Goal: Task Accomplishment & Management: Manage account settings

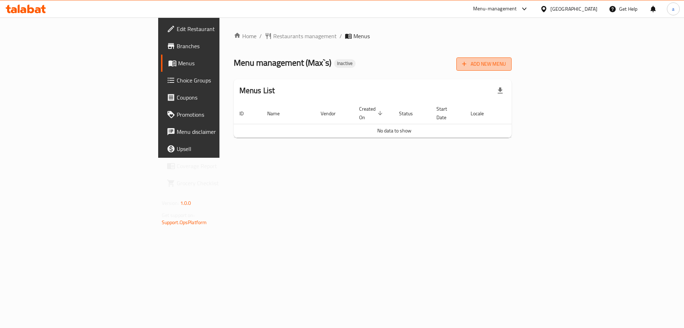
click at [468, 65] on icon "button" at bounding box center [464, 63] width 7 height 7
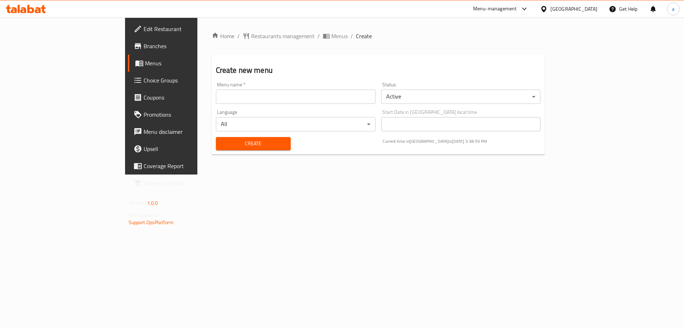
click at [265, 97] on input "text" at bounding box center [296, 96] width 160 height 14
type input "30/9 AYA"
click at [222, 144] on span "Create" at bounding box center [253, 143] width 63 height 9
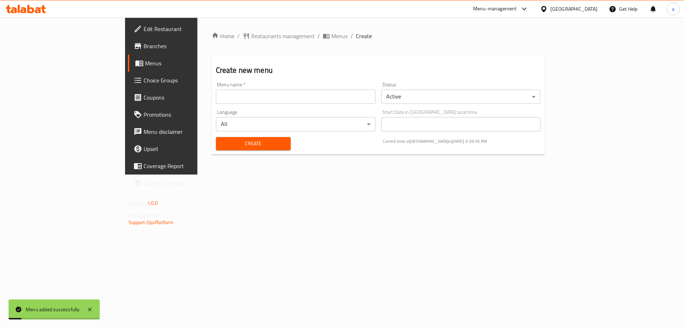
click at [128, 58] on link "Menus" at bounding box center [184, 63] width 112 height 17
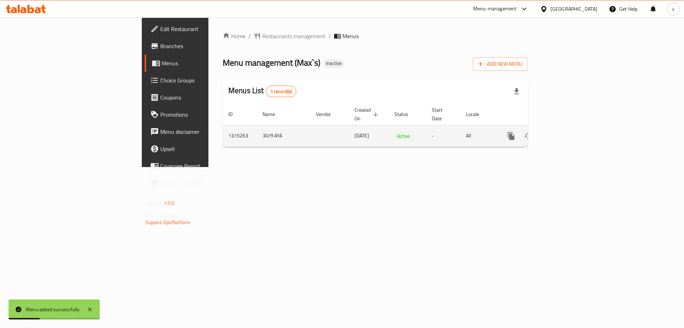
click at [567, 132] on icon "enhanced table" at bounding box center [563, 136] width 9 height 9
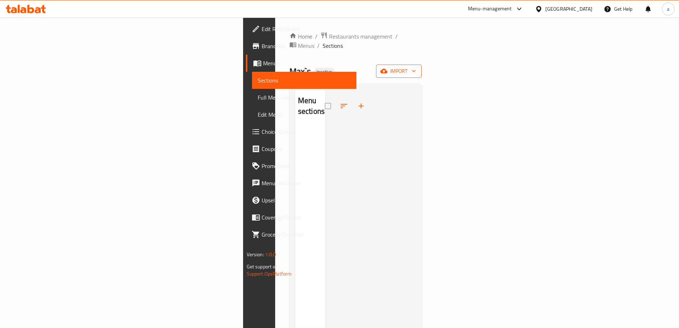
click at [422, 66] on button "import" at bounding box center [399, 71] width 46 height 13
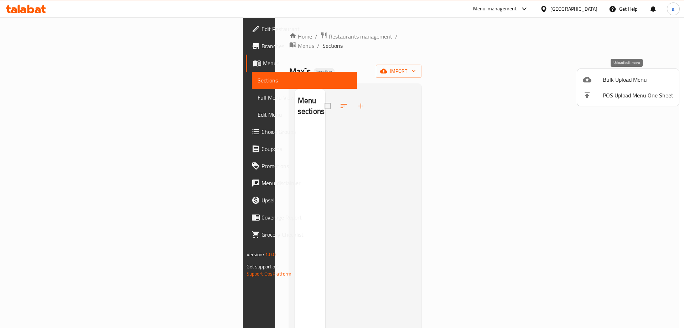
click at [625, 83] on span "Bulk Upload Menu" at bounding box center [638, 79] width 71 height 9
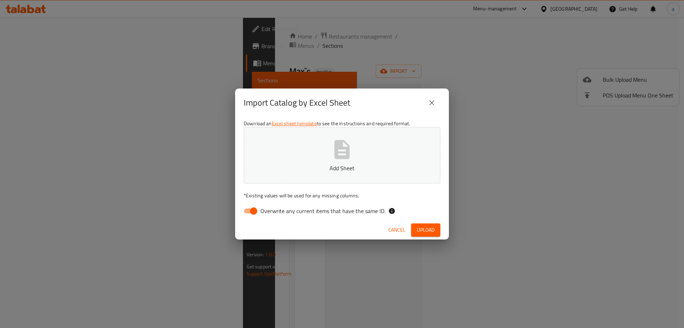
click at [335, 213] on span "Overwrite any current items that have the same ID." at bounding box center [323, 210] width 125 height 9
click at [274, 213] on input "Overwrite any current items that have the same ID." at bounding box center [254, 211] width 41 height 14
checkbox input "false"
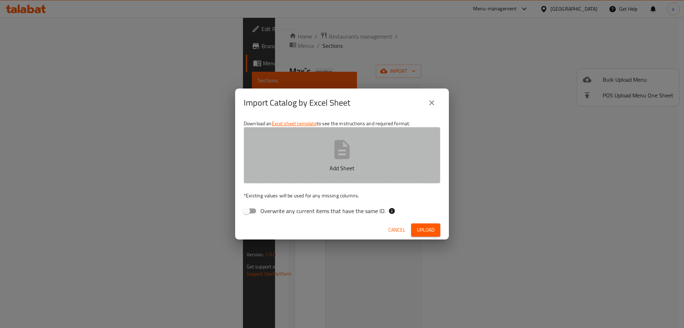
click at [356, 137] on button "Add Sheet" at bounding box center [342, 155] width 197 height 56
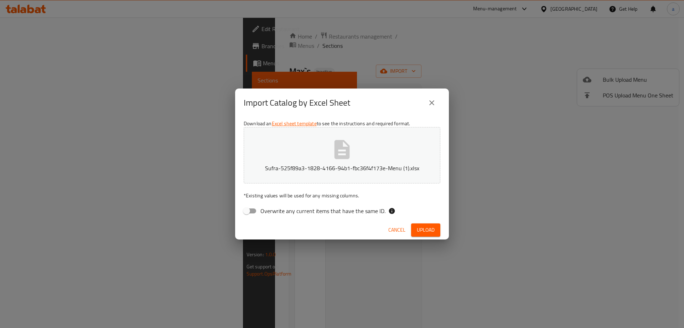
click at [424, 233] on span "Upload" at bounding box center [426, 229] width 18 height 9
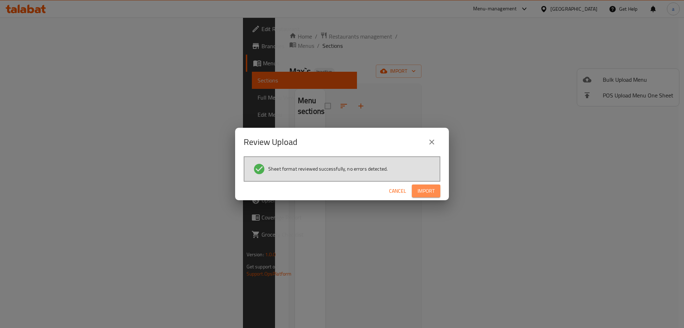
click at [430, 191] on span "Import" at bounding box center [426, 190] width 17 height 9
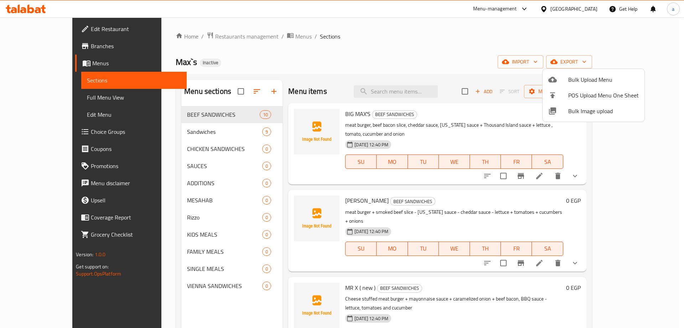
click at [53, 63] on div at bounding box center [342, 164] width 684 height 328
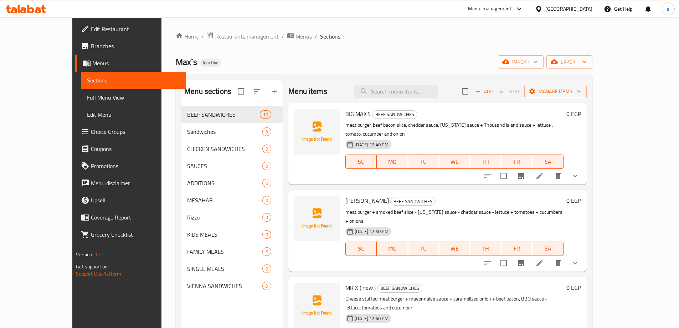
click at [92, 63] on span "Menus" at bounding box center [136, 63] width 88 height 9
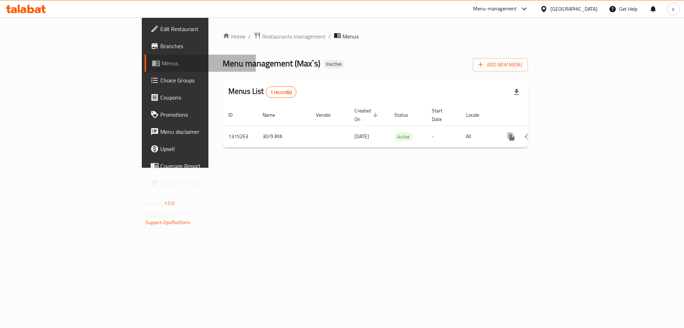
click at [162, 63] on span "Menus" at bounding box center [206, 63] width 89 height 9
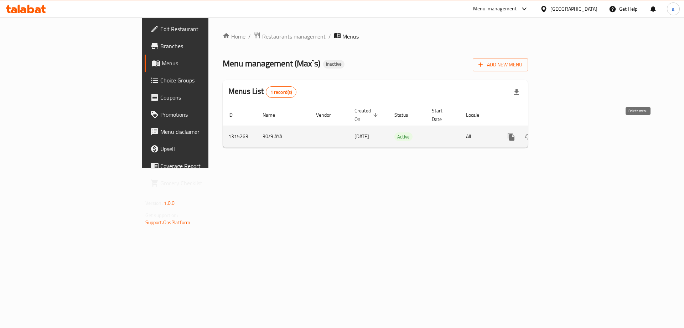
click at [554, 134] on button "enhanced table" at bounding box center [545, 136] width 17 height 17
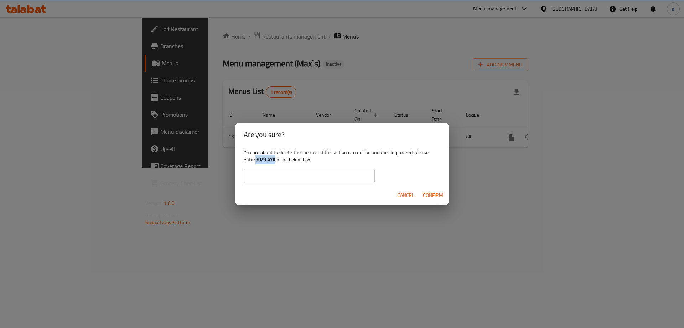
drag, startPoint x: 258, startPoint y: 160, endPoint x: 276, endPoint y: 160, distance: 18.2
click at [276, 160] on b "30/9 AYA" at bounding box center [266, 159] width 20 height 9
copy b "30/9 AYA"
click at [276, 179] on input "text" at bounding box center [309, 176] width 131 height 14
paste input "30/9 AYA"
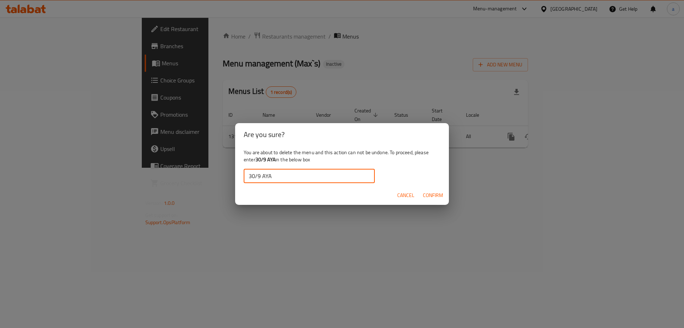
type input "30/9 AYA"
click at [431, 193] on span "Confirm" at bounding box center [433, 195] width 20 height 9
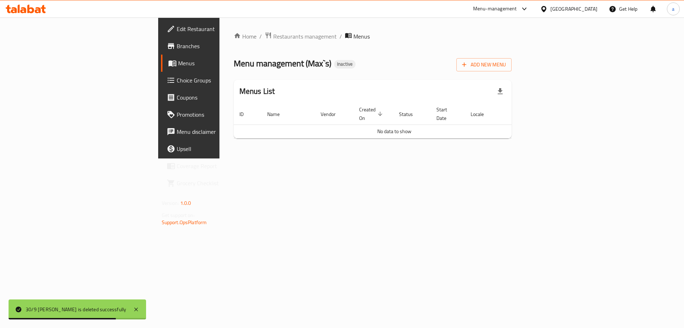
click at [260, 158] on div "Home / Restaurants management / Menus Menu management ( Max`s ) Inactive Add Ne…" at bounding box center [373, 87] width 307 height 141
click at [512, 59] on button "Add New Menu" at bounding box center [484, 64] width 55 height 13
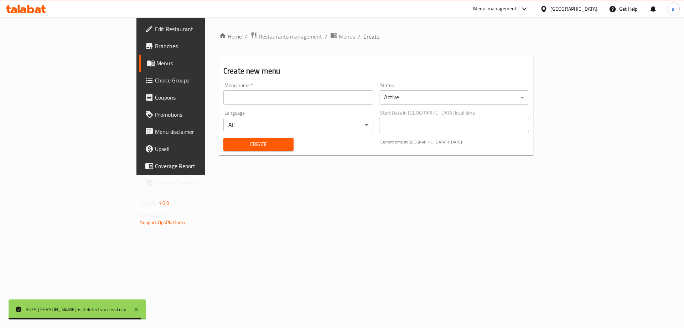
click at [271, 88] on div "Menu name   * Menu name *" at bounding box center [299, 94] width 150 height 22
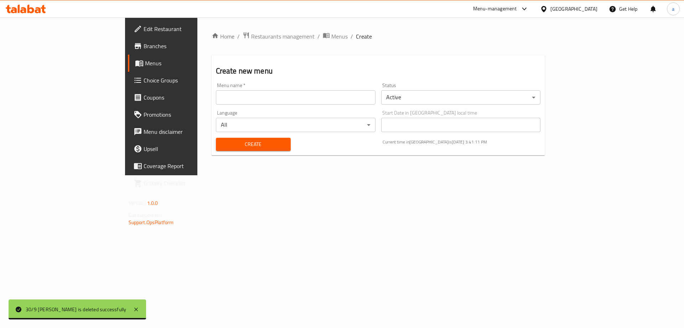
drag, startPoint x: 264, startPoint y: 102, endPoint x: 260, endPoint y: 106, distance: 5.6
click at [264, 102] on input "text" at bounding box center [296, 97] width 160 height 14
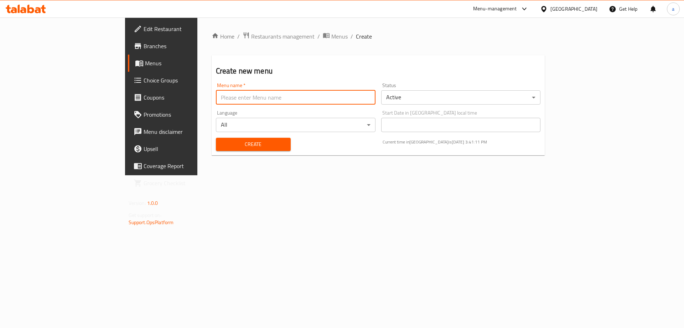
click at [216, 103] on input "text" at bounding box center [296, 97] width 160 height 14
type input "30/9 AYA"
click at [222, 145] on span "Create" at bounding box center [253, 144] width 63 height 9
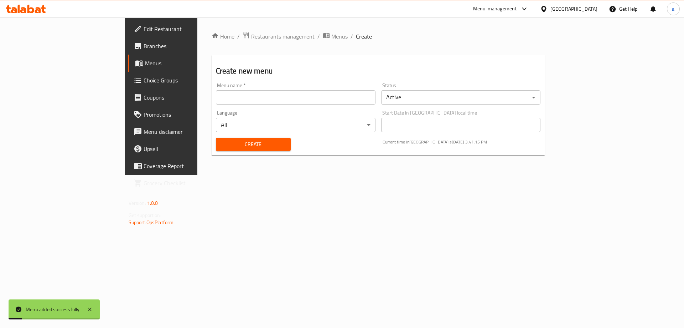
click at [145, 65] on span "Menus" at bounding box center [189, 63] width 89 height 9
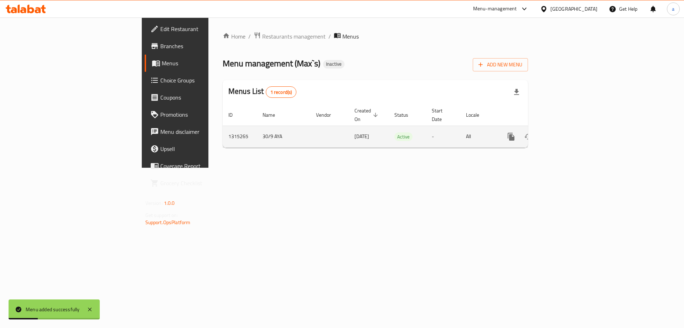
click at [566, 133] on icon "enhanced table" at bounding box center [563, 136] width 6 height 6
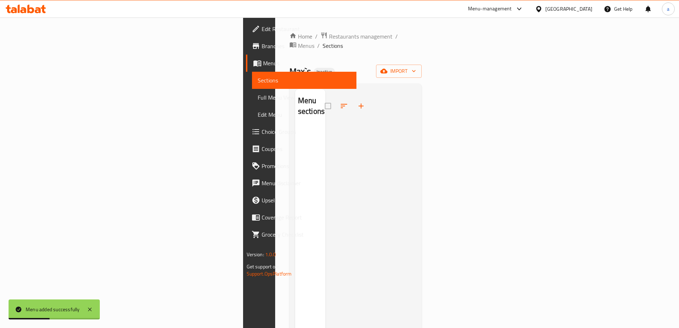
click at [416, 106] on div at bounding box center [370, 253] width 91 height 328
click at [388, 67] on icon "button" at bounding box center [383, 70] width 7 height 7
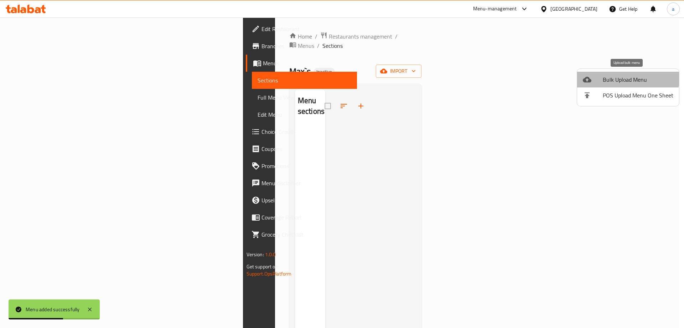
click at [628, 76] on span "Bulk Upload Menu" at bounding box center [638, 79] width 71 height 9
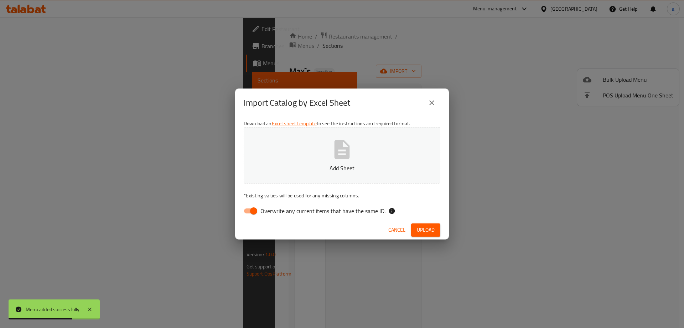
click at [297, 210] on span "Overwrite any current items that have the same ID." at bounding box center [323, 210] width 125 height 9
click at [274, 210] on input "Overwrite any current items that have the same ID." at bounding box center [254, 211] width 41 height 14
checkbox input "false"
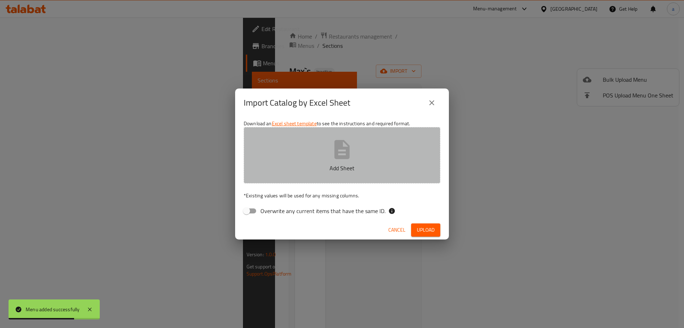
click at [314, 158] on button "Add Sheet" at bounding box center [342, 155] width 197 height 56
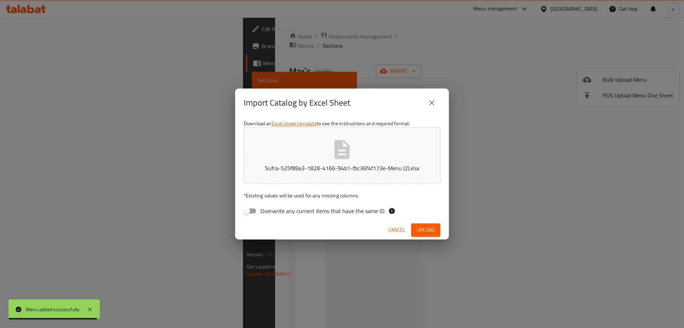
click at [416, 226] on button "Upload" at bounding box center [425, 229] width 29 height 13
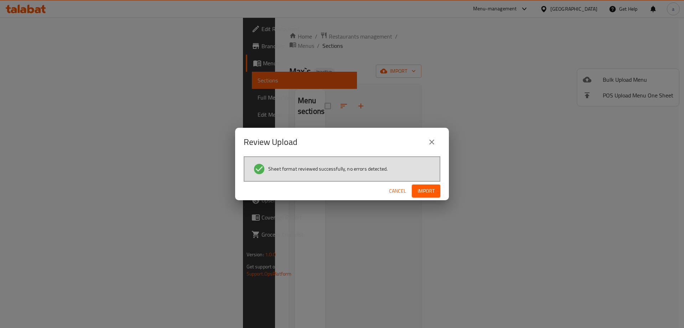
click at [426, 190] on span "Import" at bounding box center [426, 190] width 17 height 9
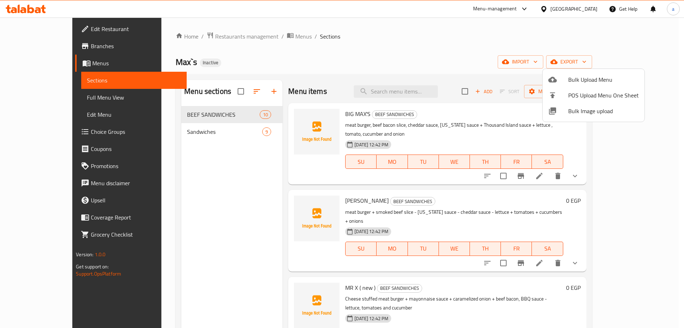
click at [329, 67] on div at bounding box center [342, 164] width 684 height 328
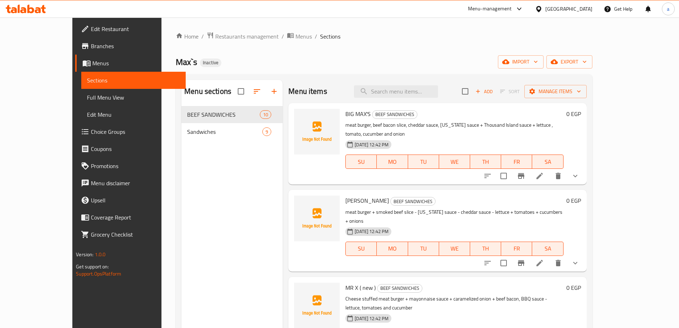
click at [81, 104] on link "Full Menu View" at bounding box center [133, 97] width 104 height 17
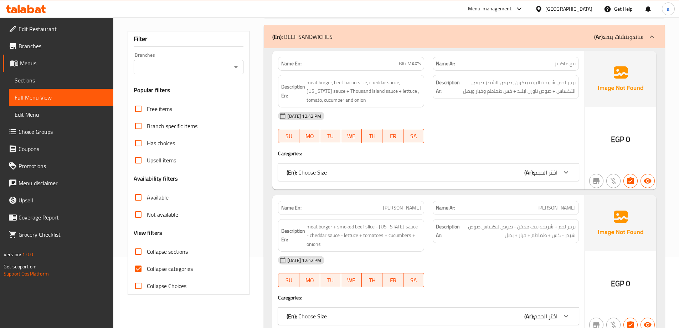
scroll to position [71, 0]
click at [141, 269] on input "Collapse categories" at bounding box center [138, 267] width 17 height 17
checkbox input "false"
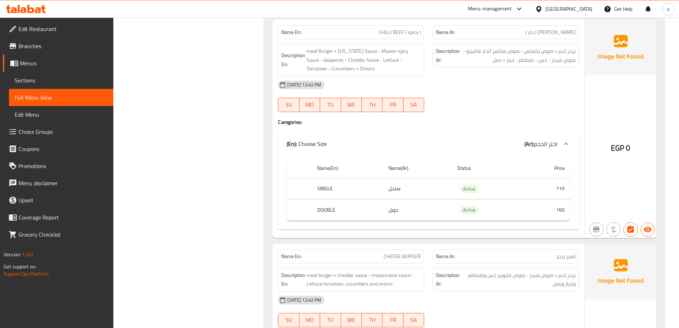
scroll to position [998, 0]
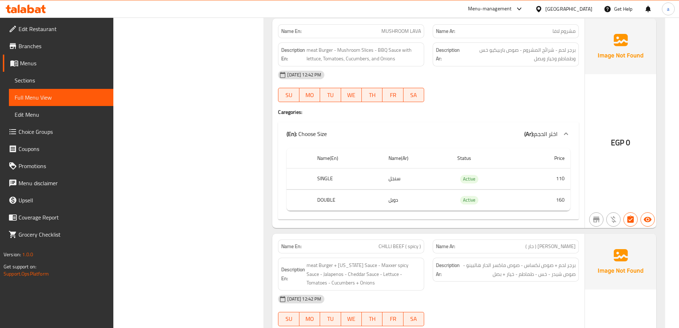
click at [36, 79] on span "Sections" at bounding box center [61, 80] width 93 height 9
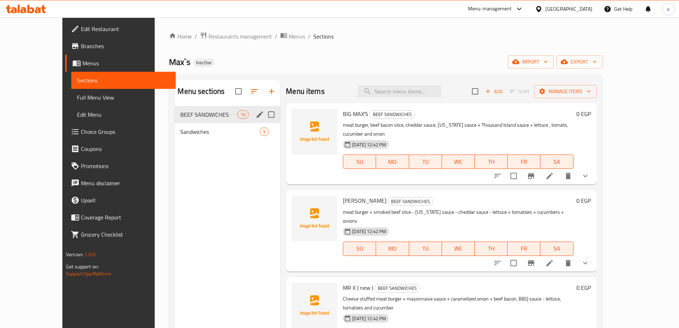
click at [192, 112] on span "BEEF SANDWICHES" at bounding box center [208, 114] width 57 height 9
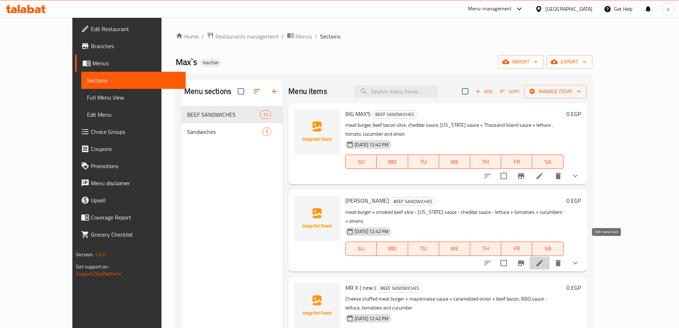
click at [544, 258] on icon at bounding box center [539, 262] width 9 height 9
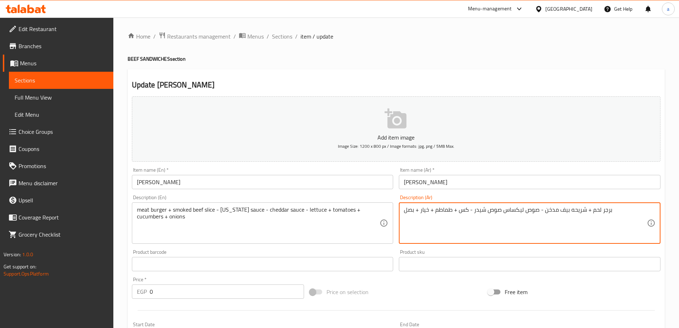
click at [462, 211] on textarea "برجر لحم + شريحه بيف مدخن - صوص ليكساس صوص شيدر - كس + طماطم + خيار + بصل" at bounding box center [525, 223] width 243 height 34
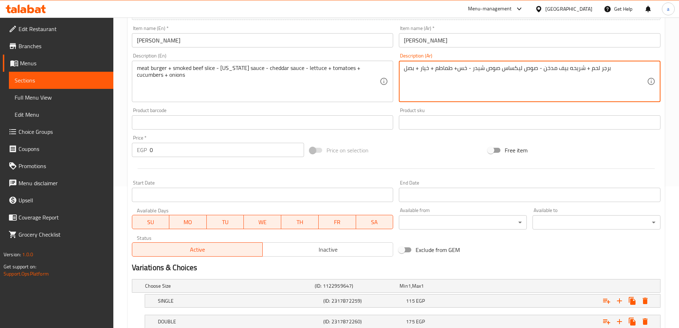
scroll to position [192, 0]
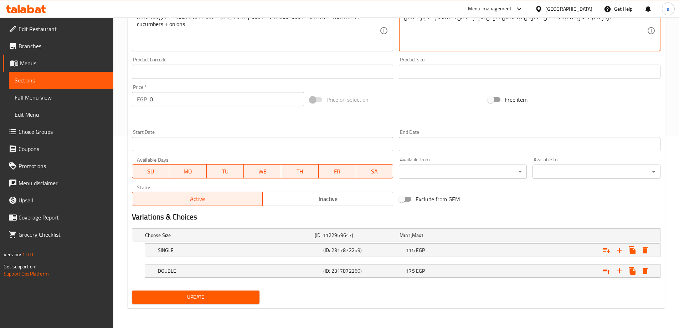
type textarea "برجر لحم + شريحه بيف مدخن - صوص ليكساس صوص شيدر - خس+ طماطم + خيار + بصل"
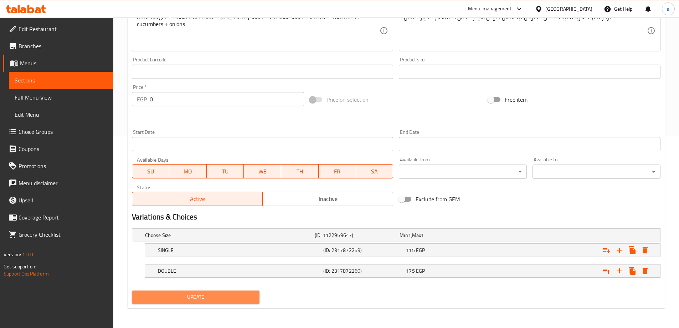
click at [242, 296] on span "Update" at bounding box center [196, 296] width 117 height 9
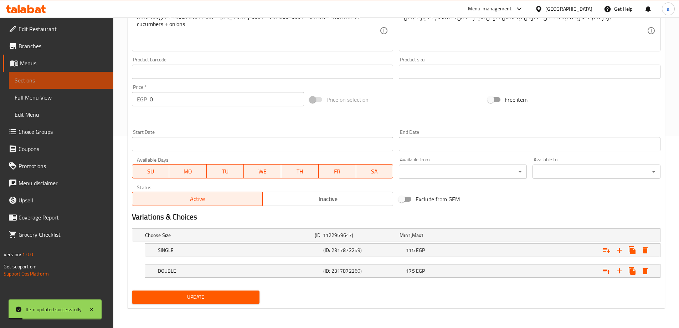
click at [71, 72] on link "Sections" at bounding box center [61, 80] width 104 height 17
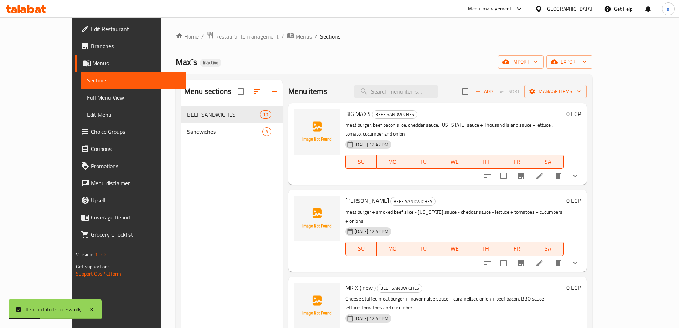
click at [87, 96] on span "Full Menu View" at bounding box center [133, 97] width 93 height 9
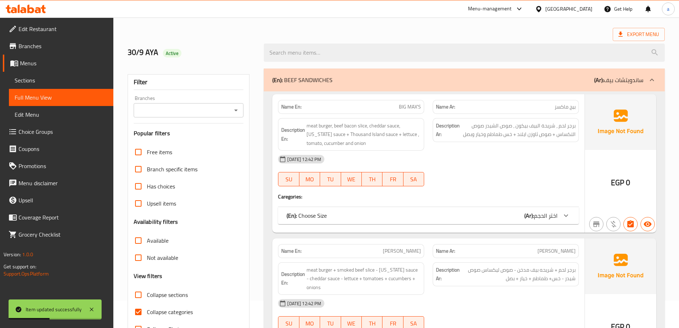
scroll to position [36, 0]
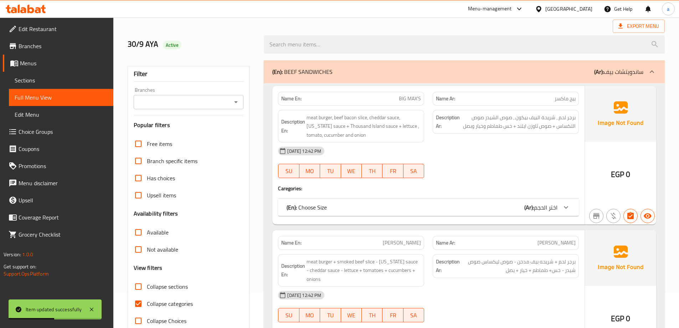
click at [137, 301] on input "Collapse categories" at bounding box center [138, 303] width 17 height 17
checkbox input "false"
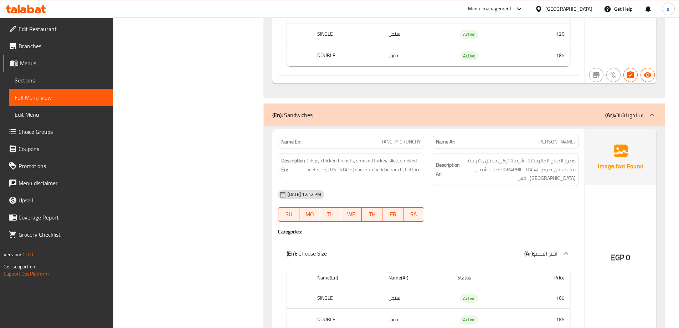
scroll to position [2246, 0]
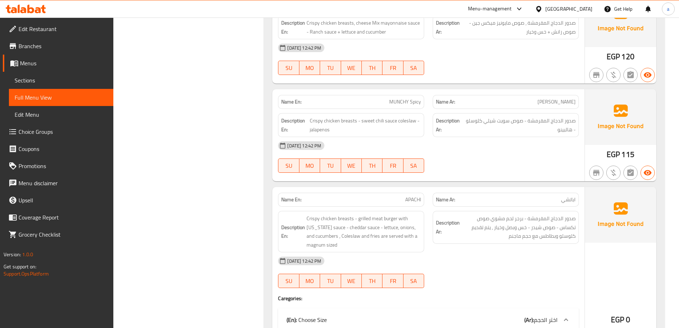
scroll to position [2997, 0]
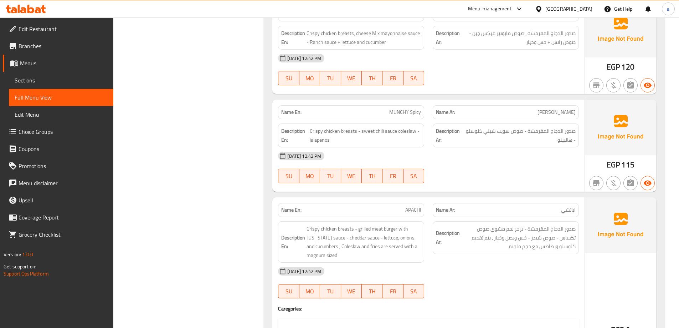
click at [37, 77] on span "Sections" at bounding box center [61, 80] width 93 height 9
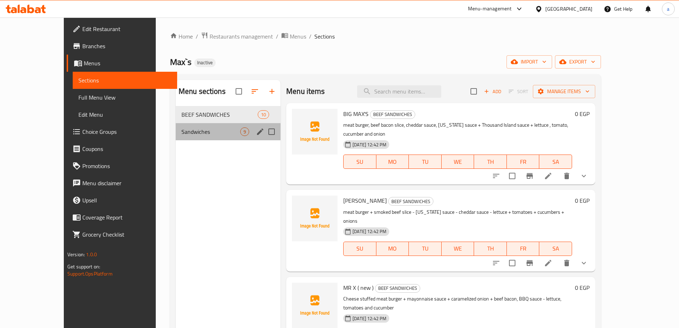
click at [185, 126] on div "Sandwiches 9" at bounding box center [228, 131] width 105 height 17
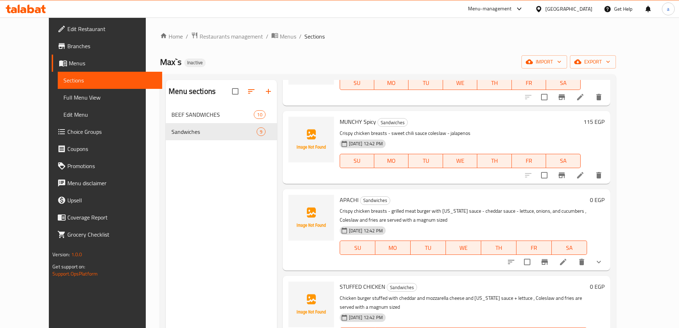
scroll to position [364, 0]
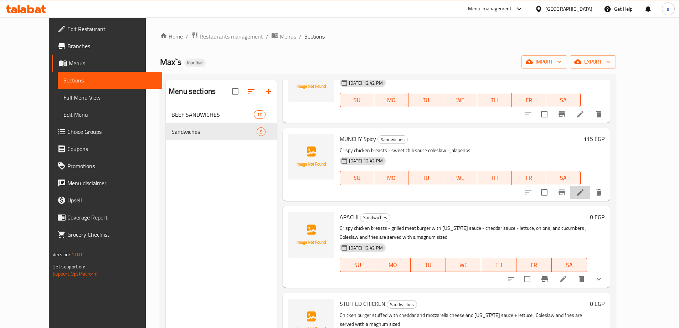
click at [590, 194] on li at bounding box center [580, 192] width 20 height 13
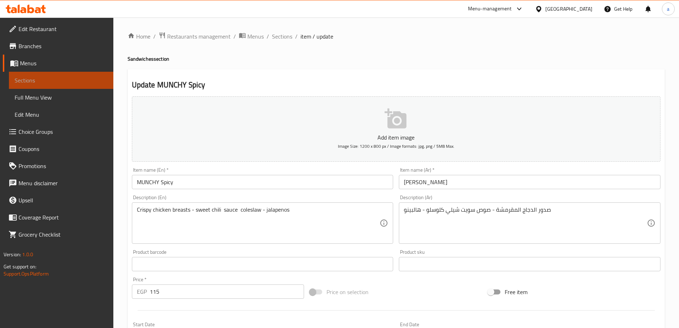
click at [20, 84] on span "Sections" at bounding box center [61, 80] width 93 height 9
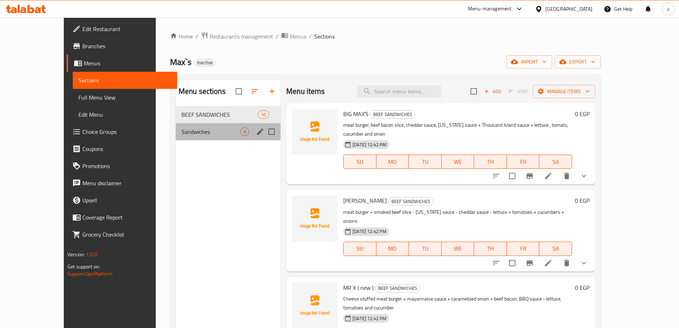
click at [176, 136] on div "Sandwiches 9" at bounding box center [228, 131] width 105 height 17
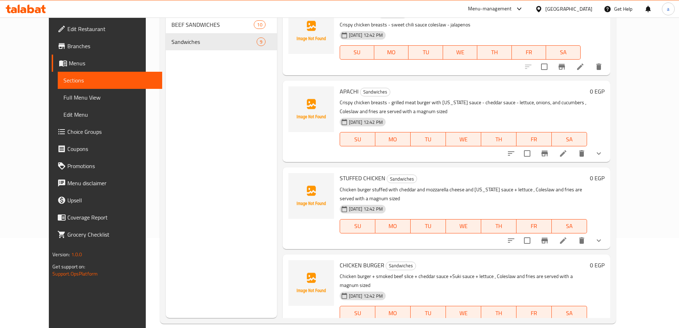
scroll to position [100, 0]
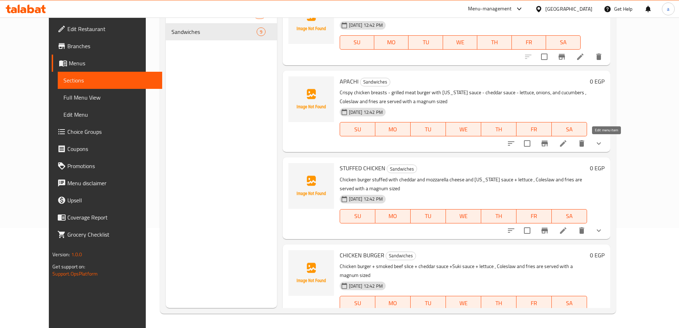
click at [568, 145] on icon at bounding box center [563, 143] width 9 height 9
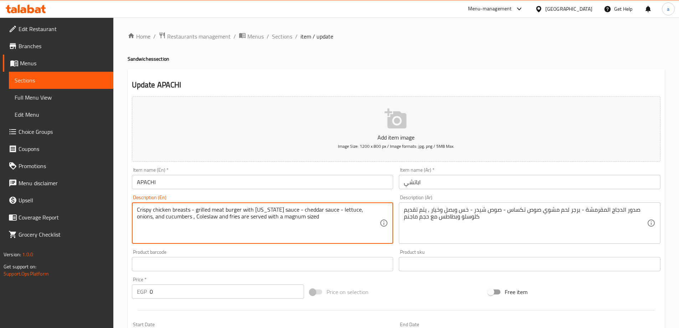
click at [202, 216] on textarea "Crispy chicken breasts - grilled meat burger with [US_STATE] sauce - cheddar sa…" at bounding box center [258, 223] width 243 height 34
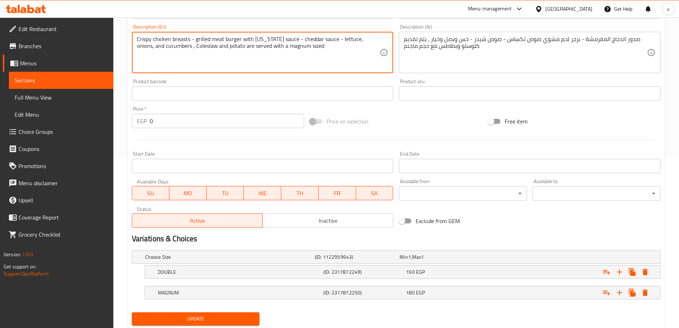
scroll to position [178, 0]
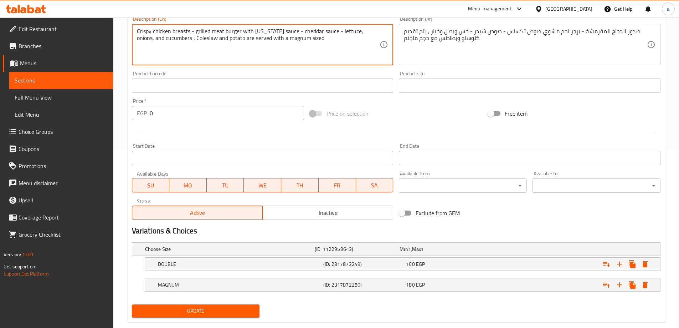
type textarea "Crispy chicken breasts - grilled meat burger with [US_STATE] sauce - cheddar sa…"
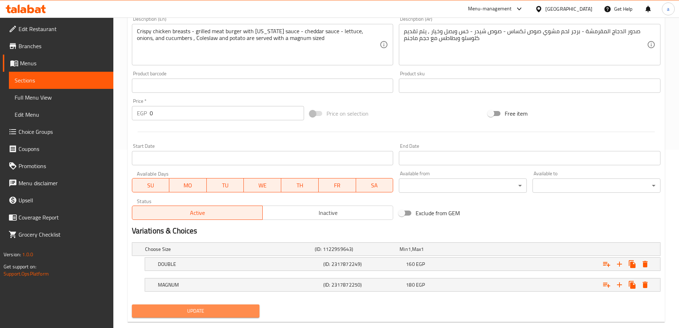
click at [181, 305] on button "Update" at bounding box center [196, 310] width 128 height 13
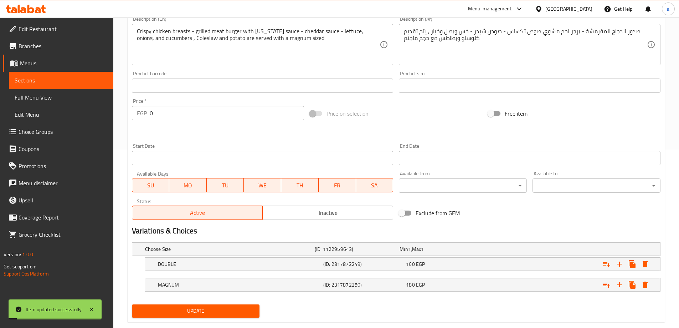
click at [20, 82] on span "Sections" at bounding box center [61, 80] width 93 height 9
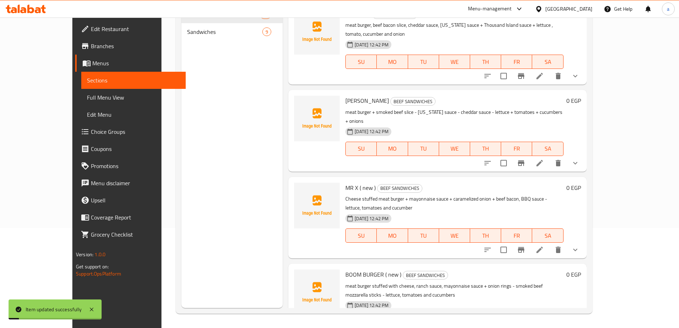
scroll to position [100, 0]
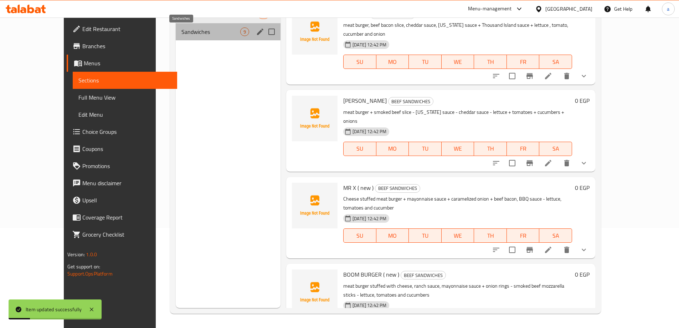
click at [181, 35] on span "Sandwiches" at bounding box center [210, 31] width 59 height 9
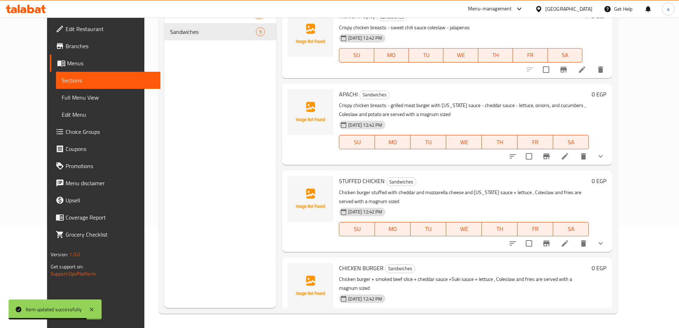
scroll to position [400, 0]
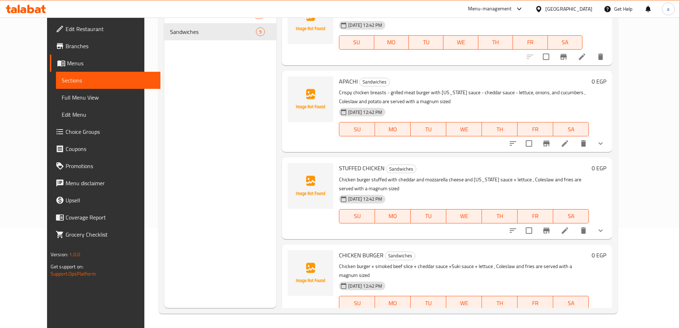
click at [575, 224] on li at bounding box center [565, 230] width 20 height 13
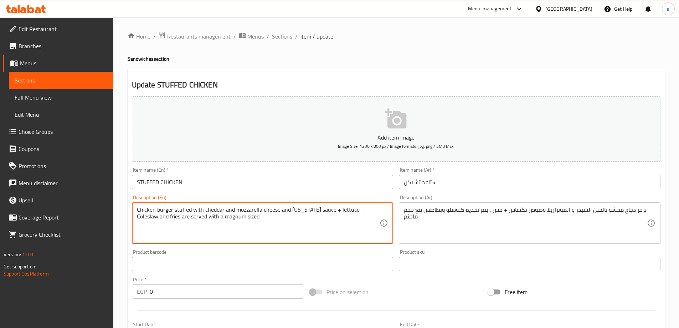
click at [144, 219] on textarea "Chicken burger stuffed with cheddar and mozzarella cheese and [US_STATE] sauce …" at bounding box center [258, 223] width 243 height 34
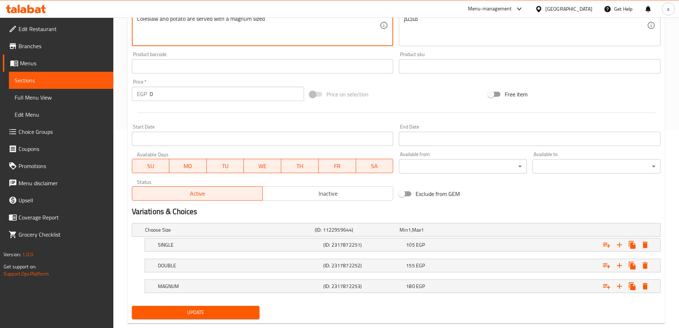
scroll to position [213, 0]
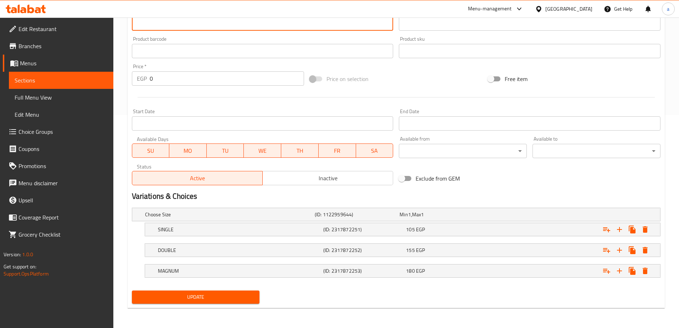
type textarea "Chicken burger stuffed with cheddar and mozzarella cheese and [US_STATE] sauce …"
click at [178, 290] on button "Update" at bounding box center [196, 296] width 128 height 13
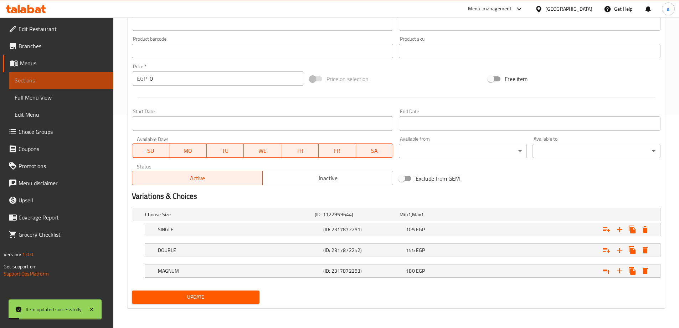
click at [43, 81] on span "Sections" at bounding box center [61, 80] width 93 height 9
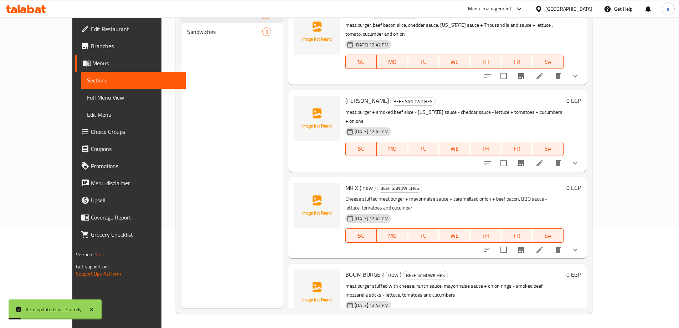
scroll to position [100, 0]
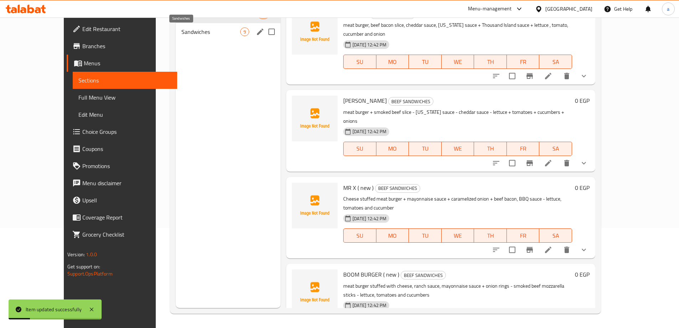
click at [181, 30] on span "Sandwiches" at bounding box center [210, 31] width 59 height 9
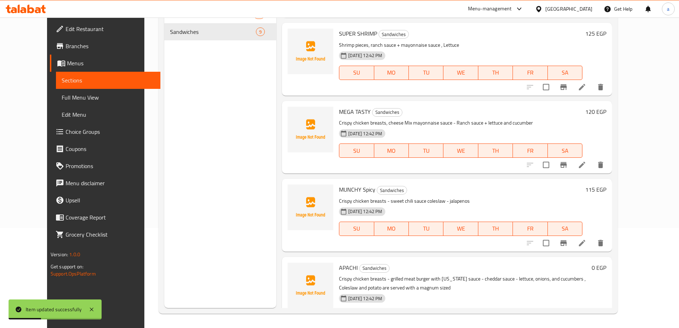
scroll to position [400, 0]
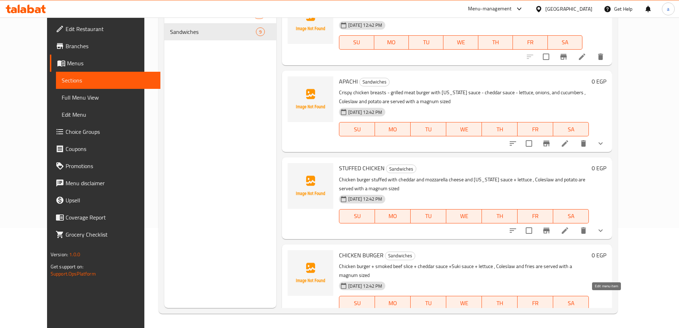
click at [569, 313] on icon at bounding box center [565, 317] width 9 height 9
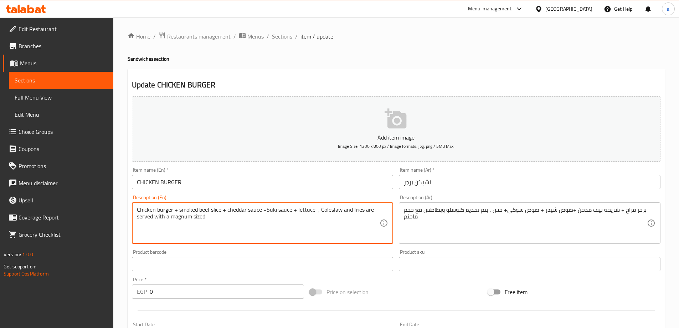
click at [355, 209] on textarea "Chicken burger + smoked beef slice + cheddar sauce +Suki sauce + lettuce , Cole…" at bounding box center [258, 223] width 243 height 34
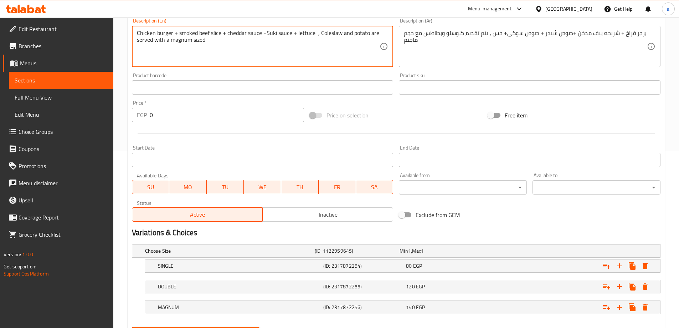
scroll to position [213, 0]
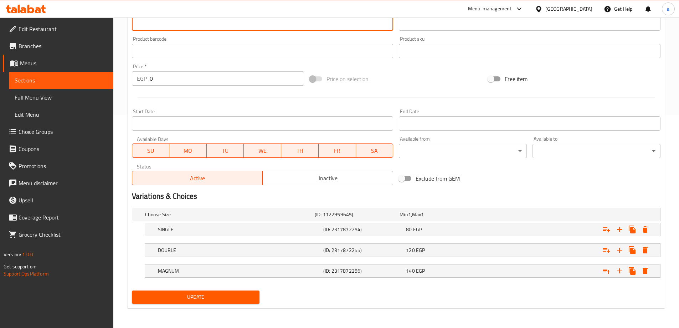
type textarea "Chicken burger + smoked beef slice + cheddar sauce +Suki sauce + lettuce , Cole…"
click at [247, 298] on span "Update" at bounding box center [196, 296] width 117 height 9
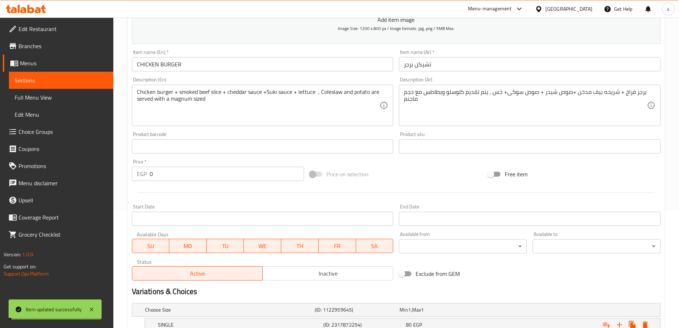
scroll to position [106, 0]
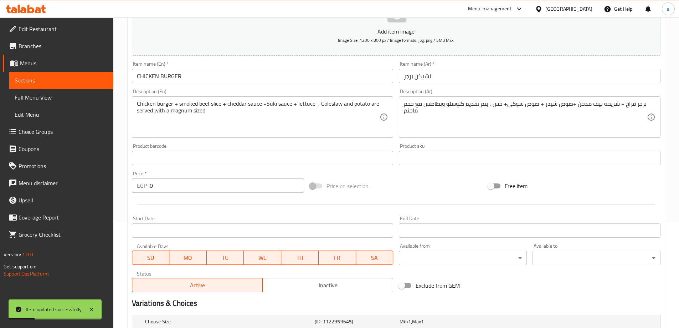
click at [72, 85] on link "Sections" at bounding box center [61, 80] width 104 height 17
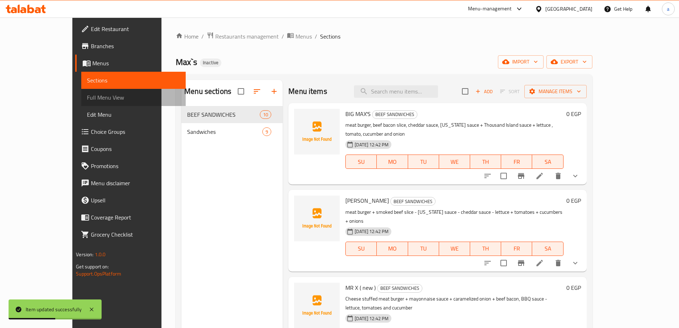
click at [87, 102] on span "Full Menu View" at bounding box center [133, 97] width 93 height 9
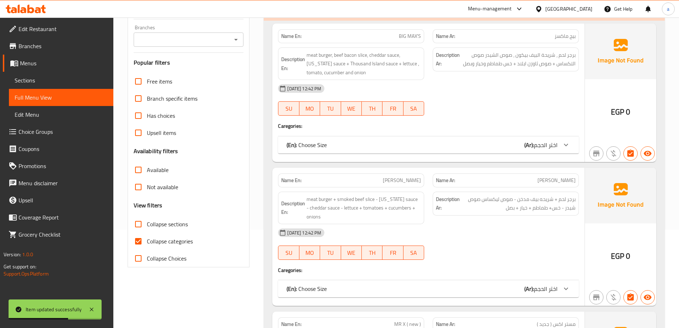
scroll to position [107, 0]
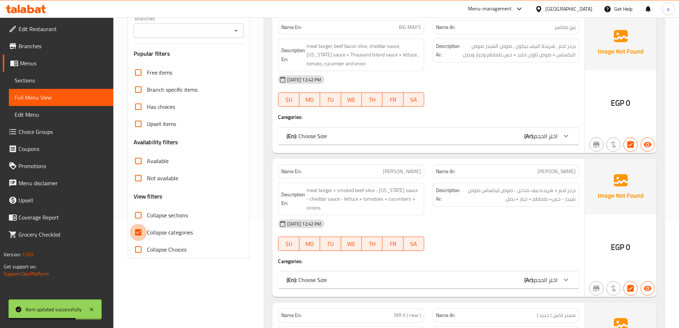
click at [134, 231] on input "Collapse categories" at bounding box center [138, 232] width 17 height 17
checkbox input "false"
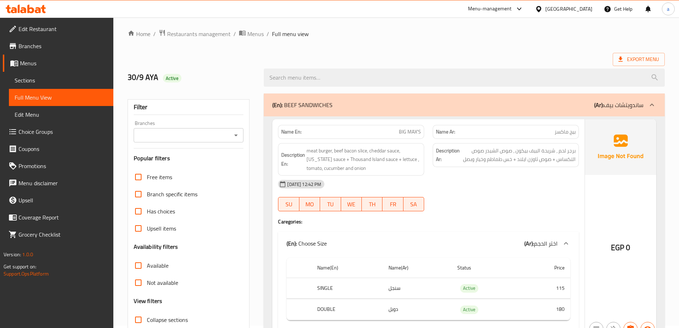
scroll to position [0, 0]
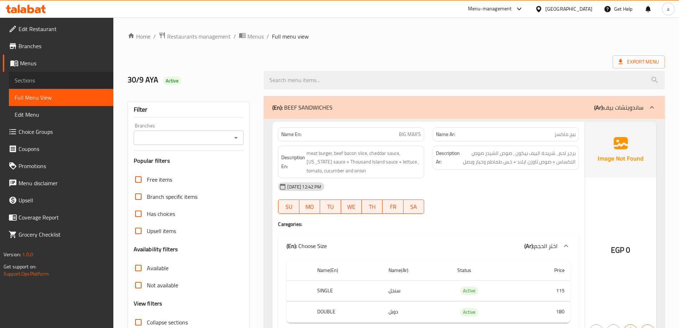
click at [49, 82] on span "Sections" at bounding box center [61, 80] width 93 height 9
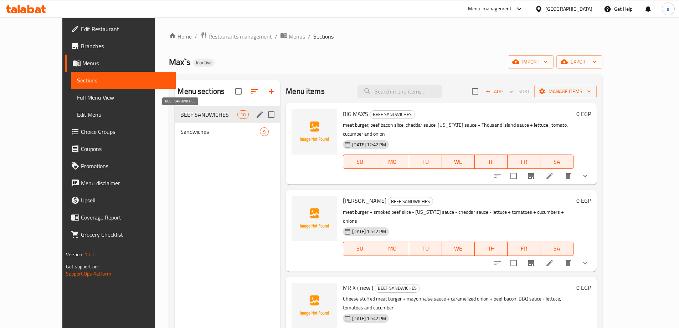
click at [180, 115] on span "BEEF SANDWICHES" at bounding box center [208, 114] width 57 height 9
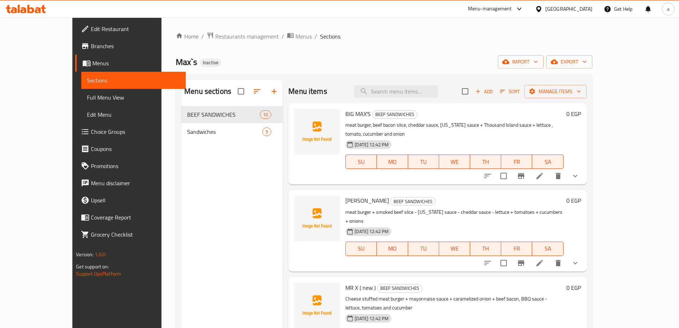
click at [550, 256] on li at bounding box center [540, 262] width 20 height 13
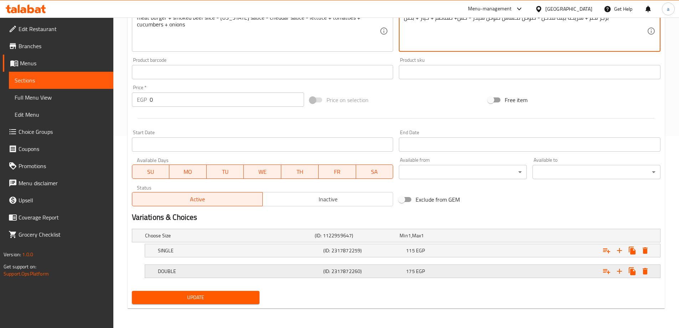
scroll to position [192, 0]
type textarea "برجر لحم + شريحه بيف مدخن - صوص تكساس صوص شيدر - خس+ طماطم + خيار + بصل"
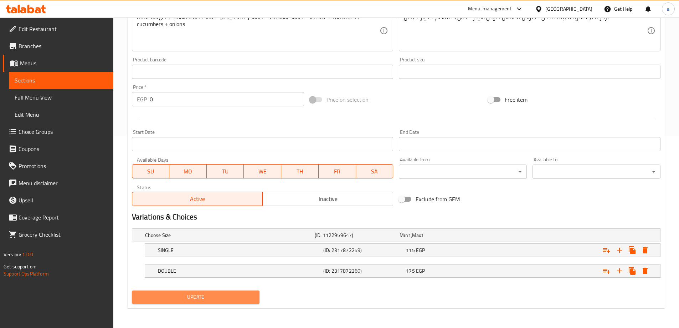
click at [248, 294] on span "Update" at bounding box center [196, 296] width 117 height 9
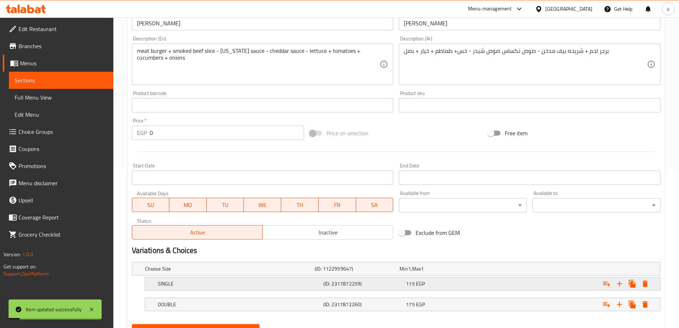
scroll to position [85, 0]
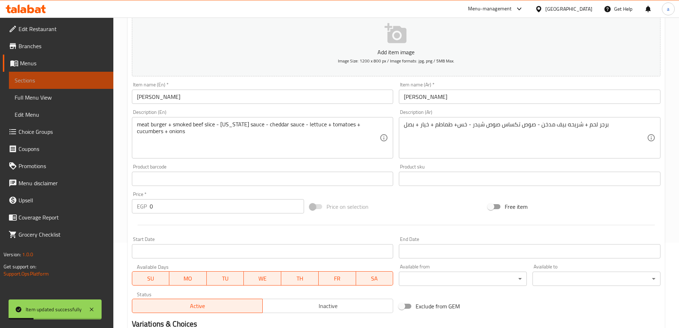
click at [106, 81] on span "Sections" at bounding box center [61, 80] width 93 height 9
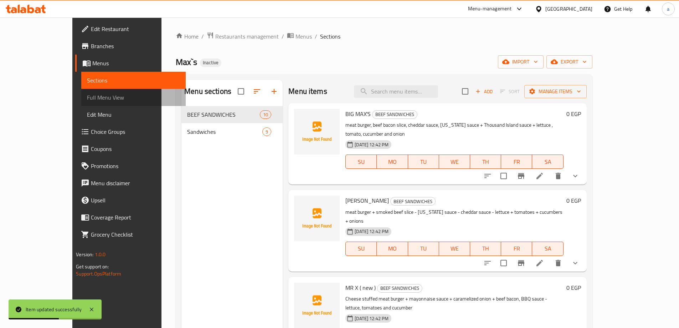
click at [87, 93] on span "Full Menu View" at bounding box center [133, 97] width 93 height 9
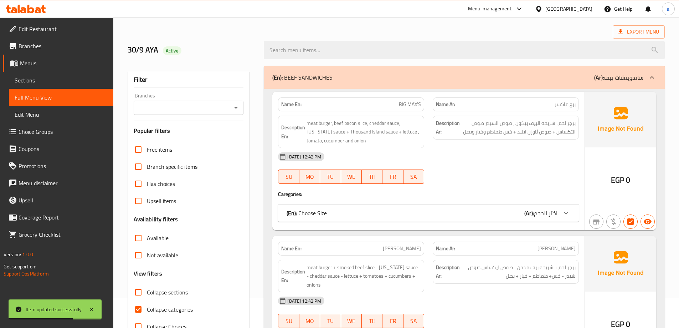
scroll to position [71, 0]
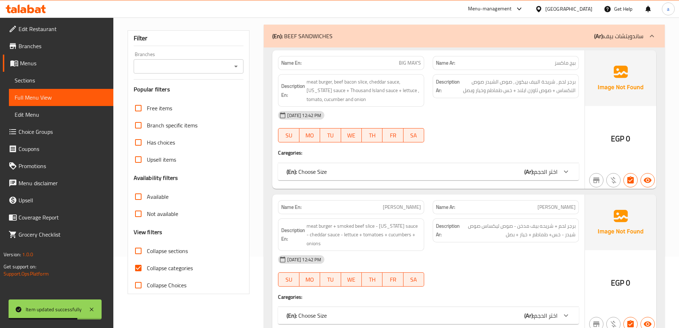
click at [138, 268] on input "Collapse categories" at bounding box center [138, 267] width 17 height 17
checkbox input "false"
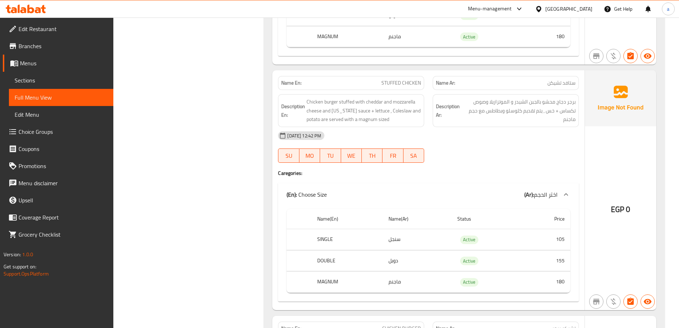
scroll to position [3422, 0]
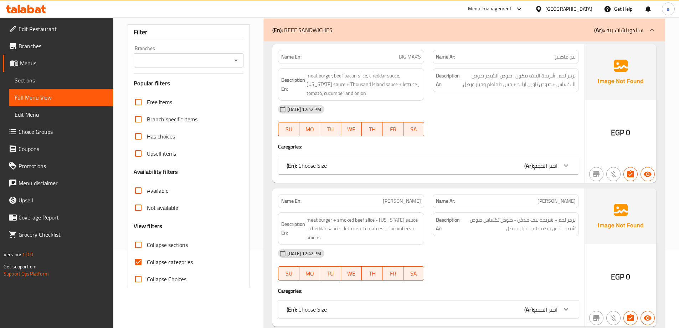
scroll to position [107, 0]
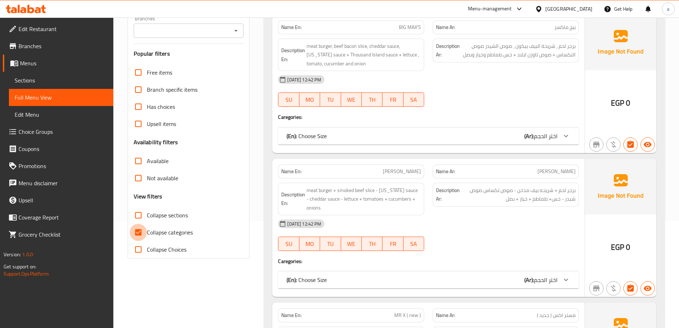
click at [138, 227] on input "Collapse categories" at bounding box center [138, 232] width 17 height 17
checkbox input "false"
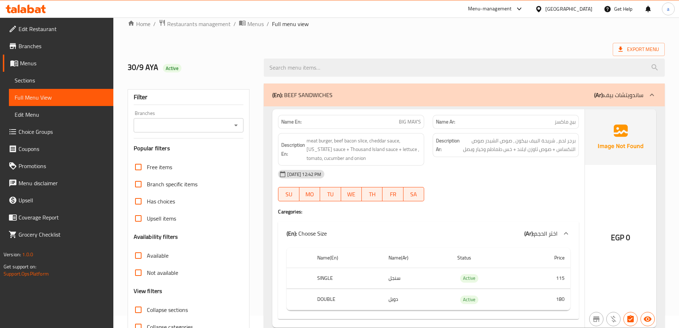
scroll to position [0, 0]
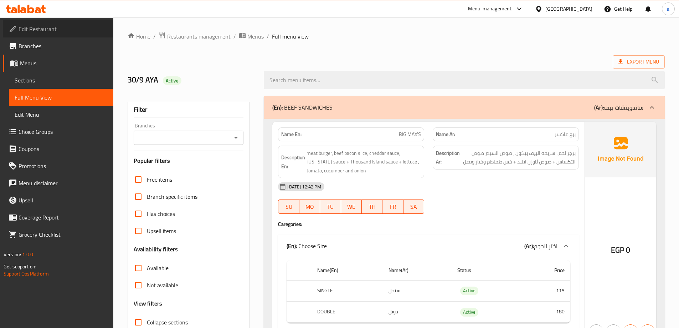
click at [43, 25] on span "Edit Restaurant" at bounding box center [63, 29] width 89 height 9
